Goal: Information Seeking & Learning: Learn about a topic

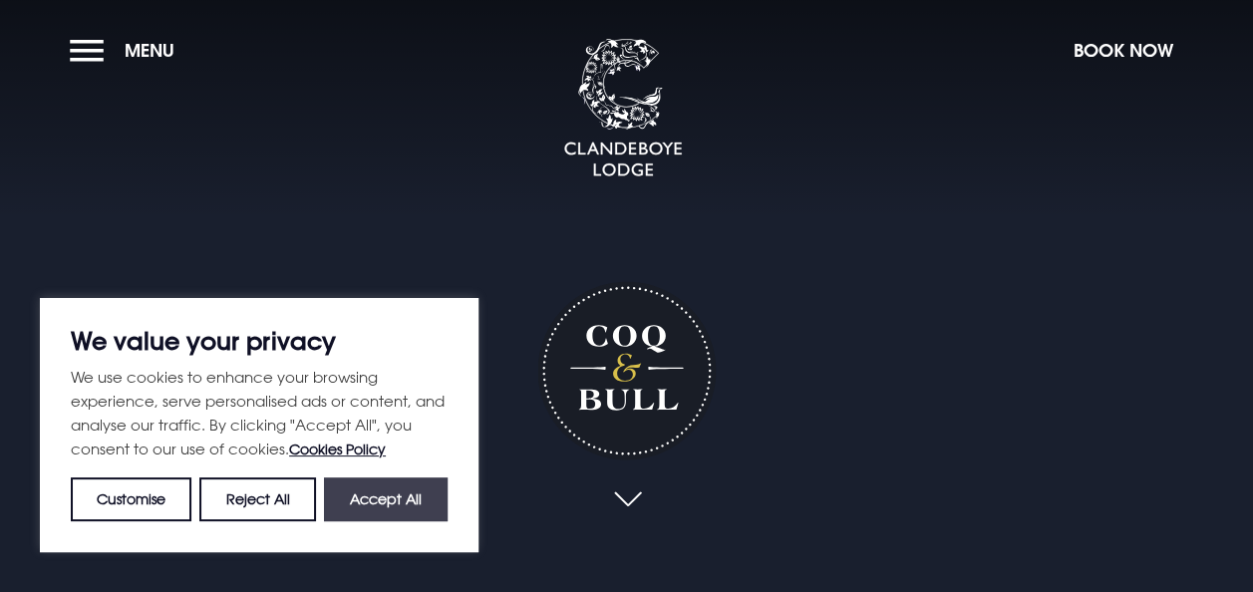
click at [415, 489] on button "Accept All" at bounding box center [386, 499] width 124 height 44
checkbox input "true"
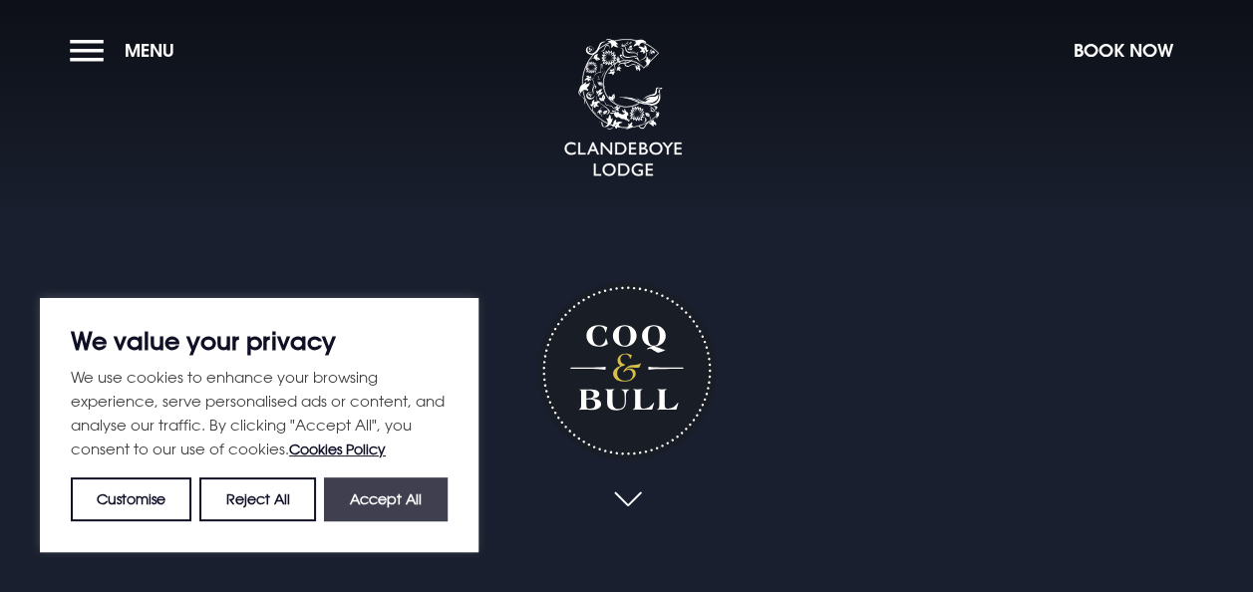
checkbox input "true"
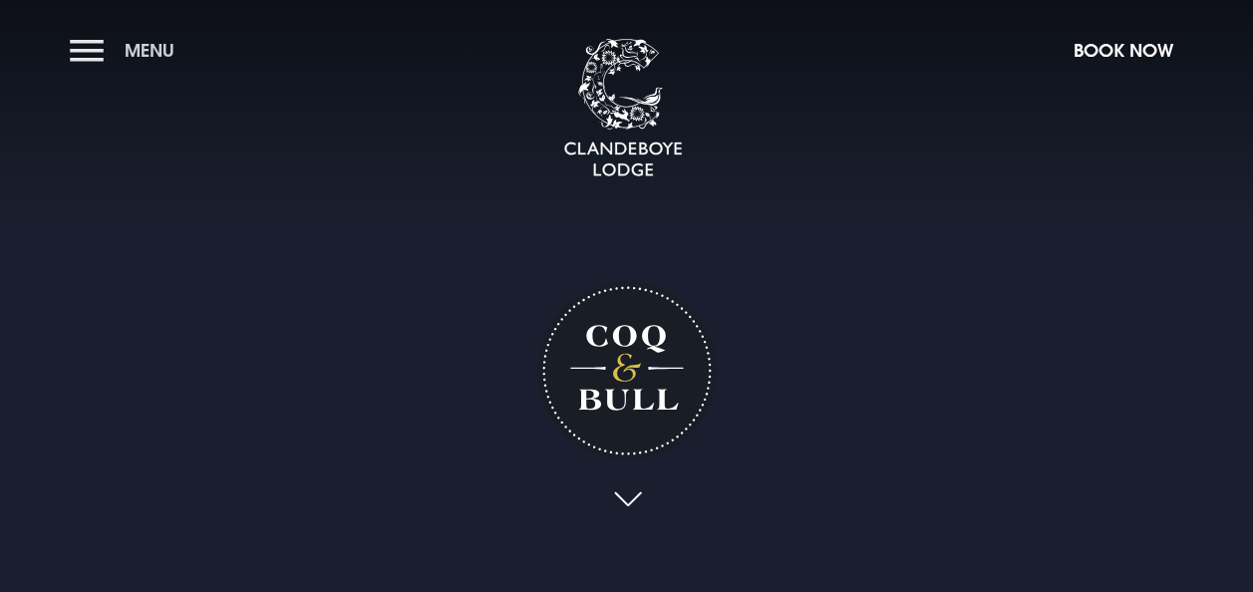
click at [74, 57] on button "Menu" at bounding box center [127, 50] width 115 height 43
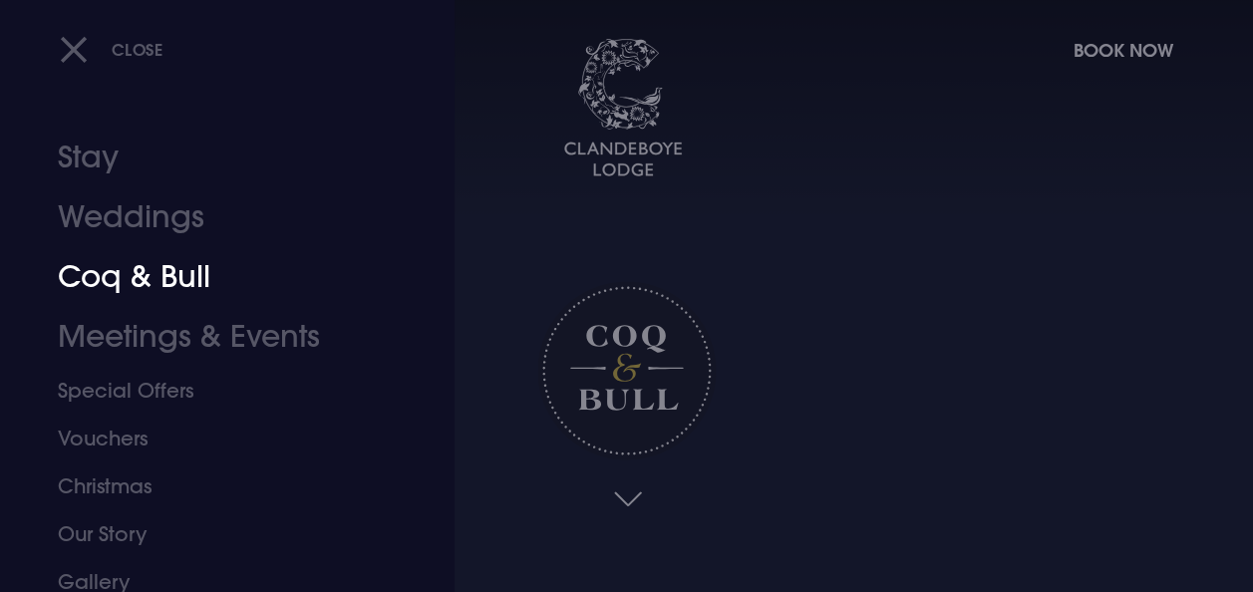
click at [116, 285] on link "Coq & Bull" at bounding box center [214, 277] width 312 height 60
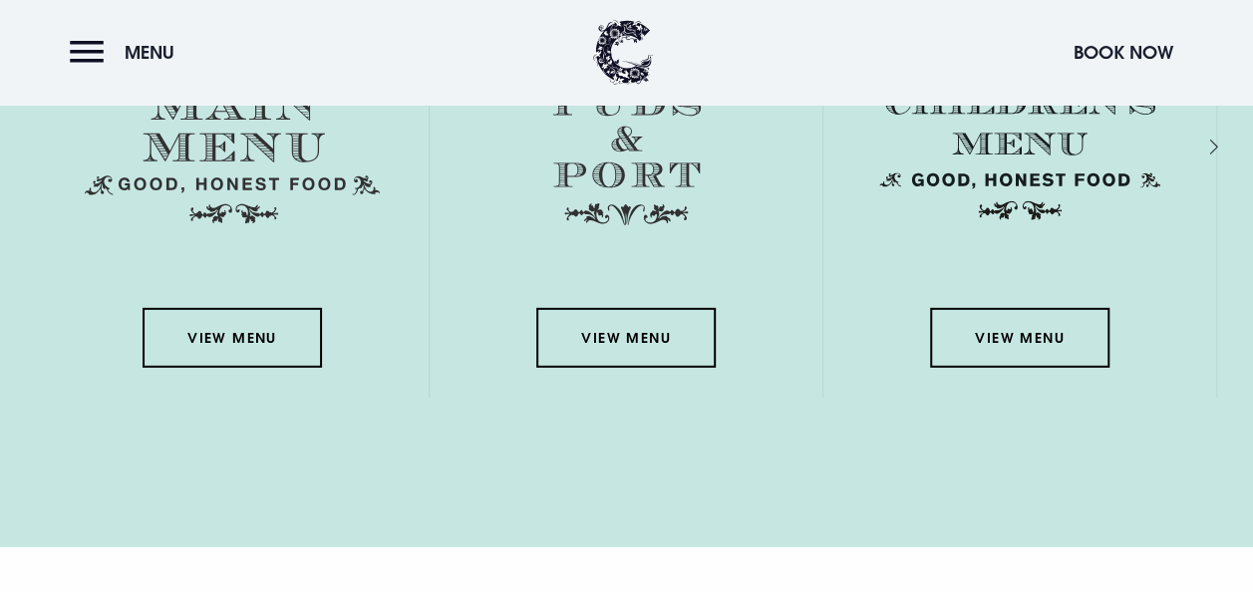
scroll to position [2895, 0]
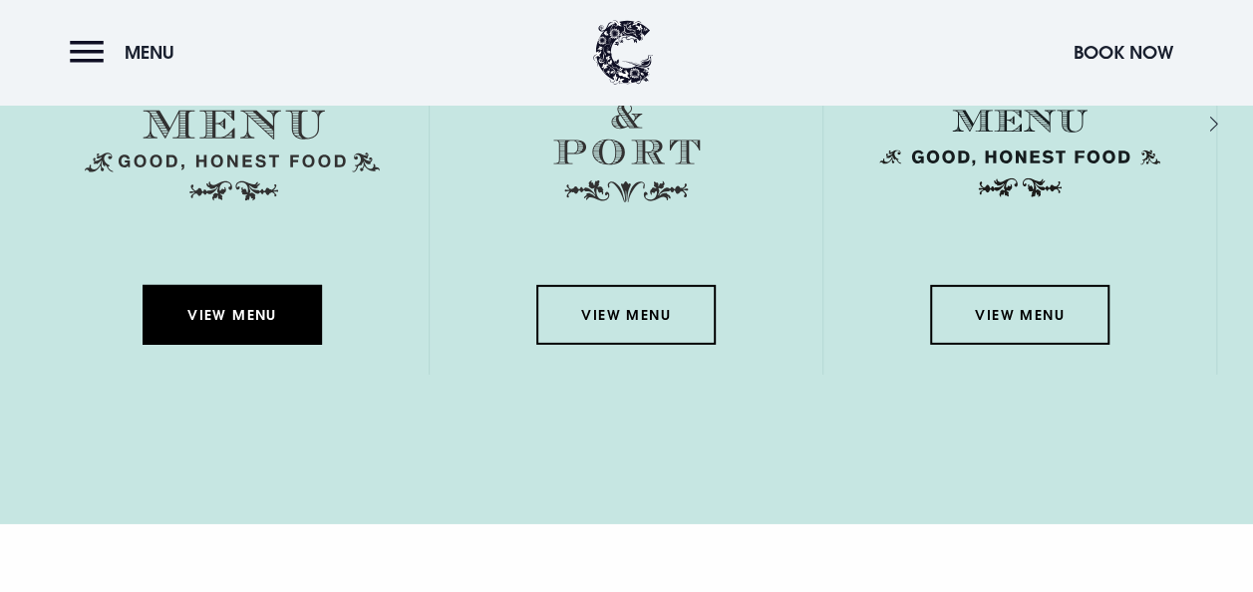
click at [218, 303] on link "View Menu" at bounding box center [231, 315] width 179 height 60
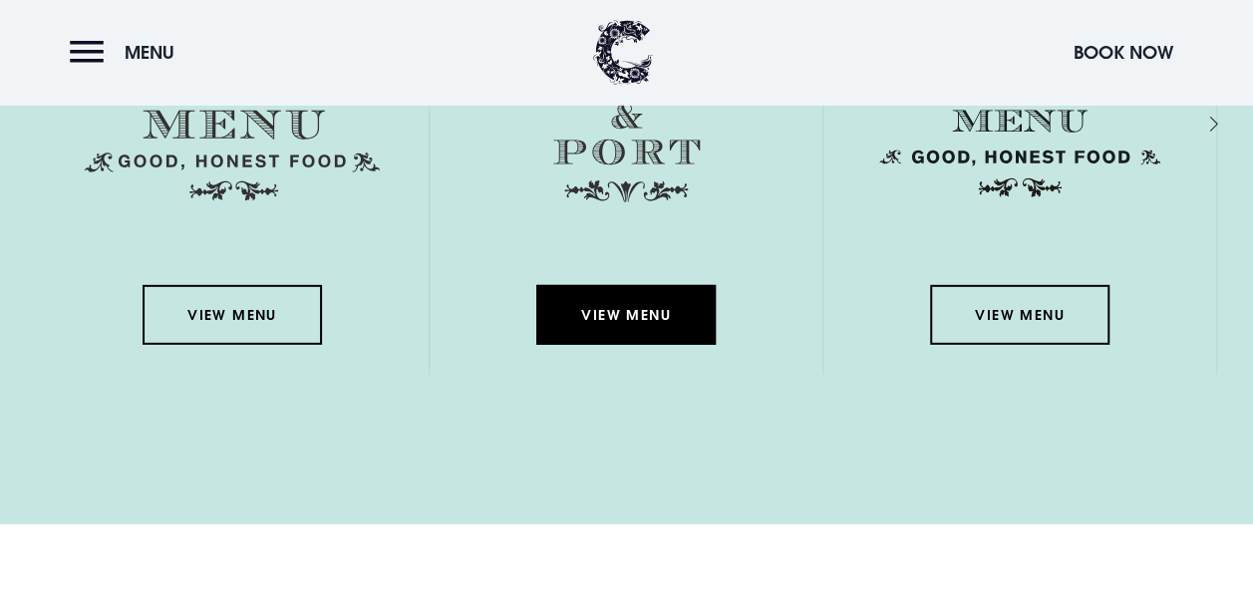
click at [611, 315] on link "View Menu" at bounding box center [625, 315] width 179 height 60
